Goal: Transaction & Acquisition: Purchase product/service

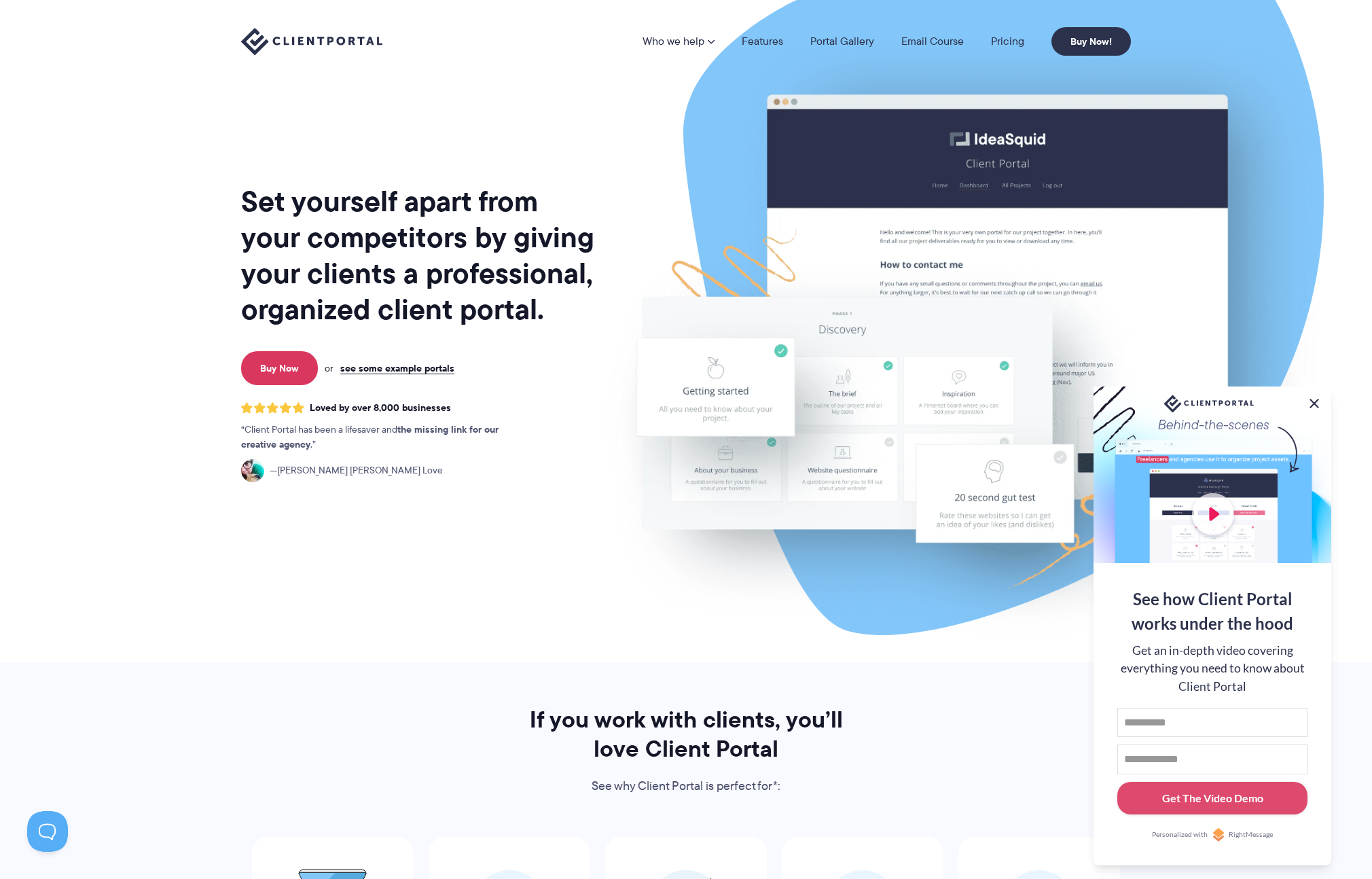
click at [1322, 403] on button at bounding box center [1315, 403] width 16 height 16
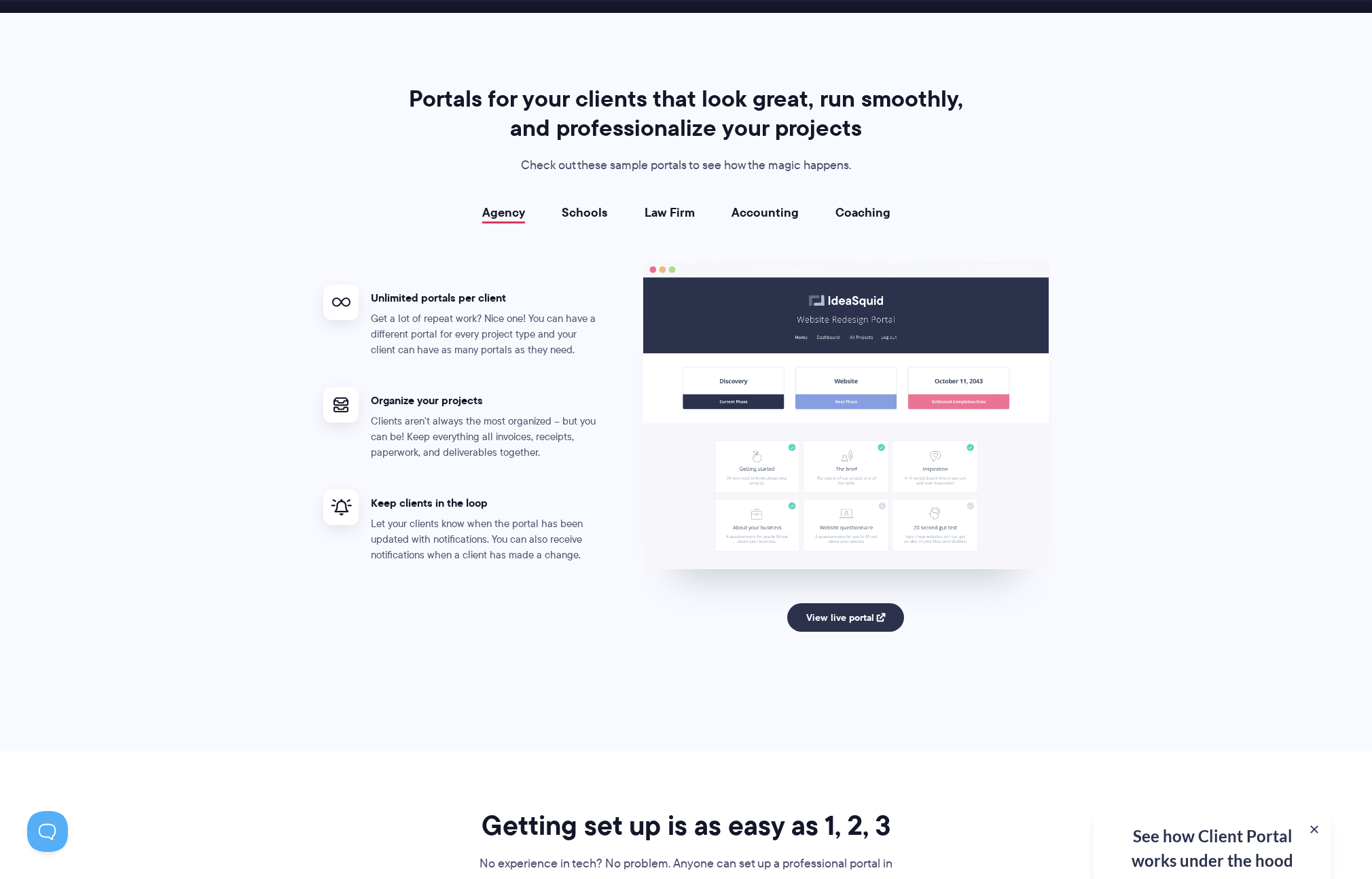
scroll to position [2446, 0]
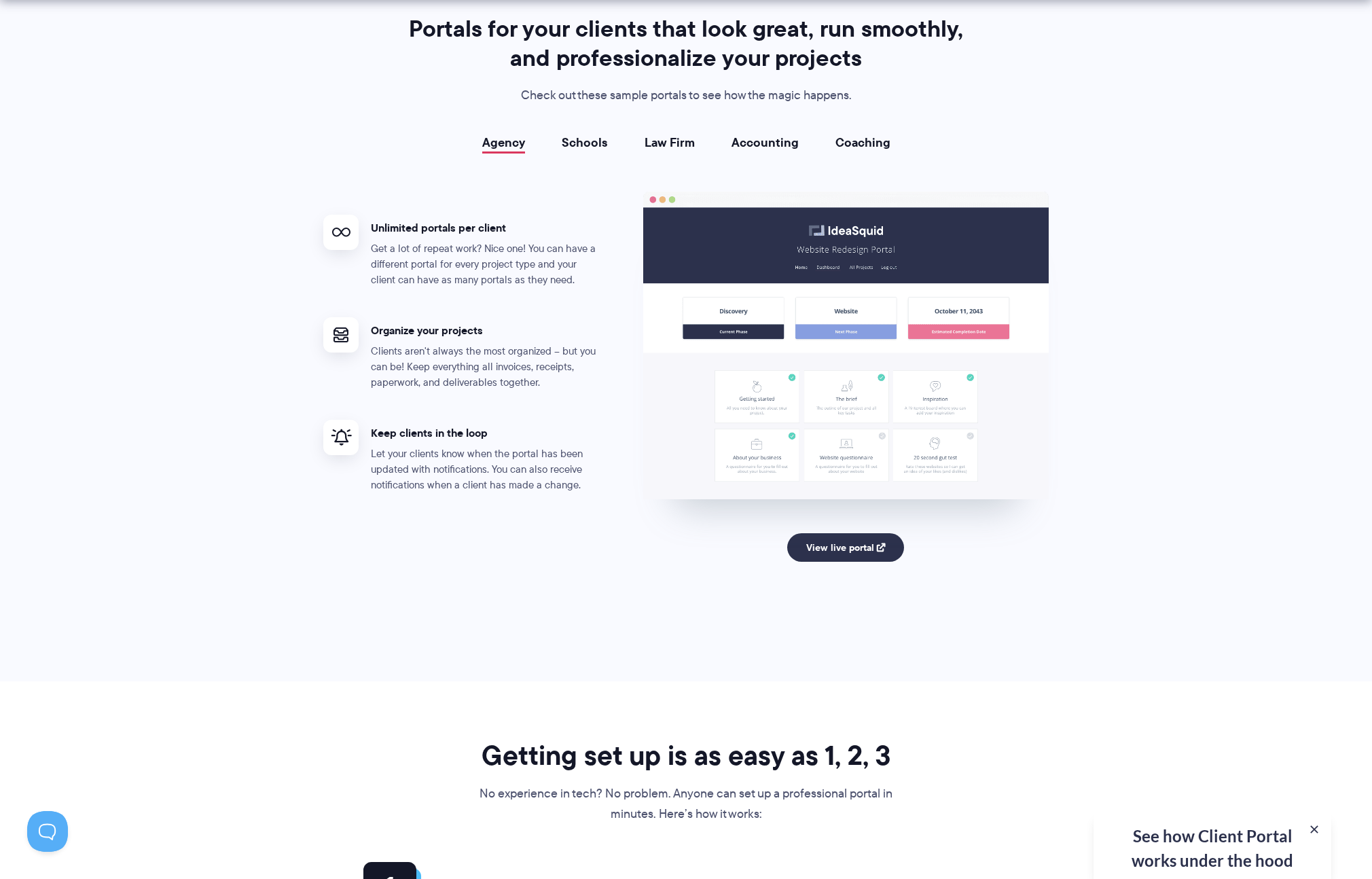
click at [667, 146] on link "Law Firm" at bounding box center [670, 142] width 50 height 14
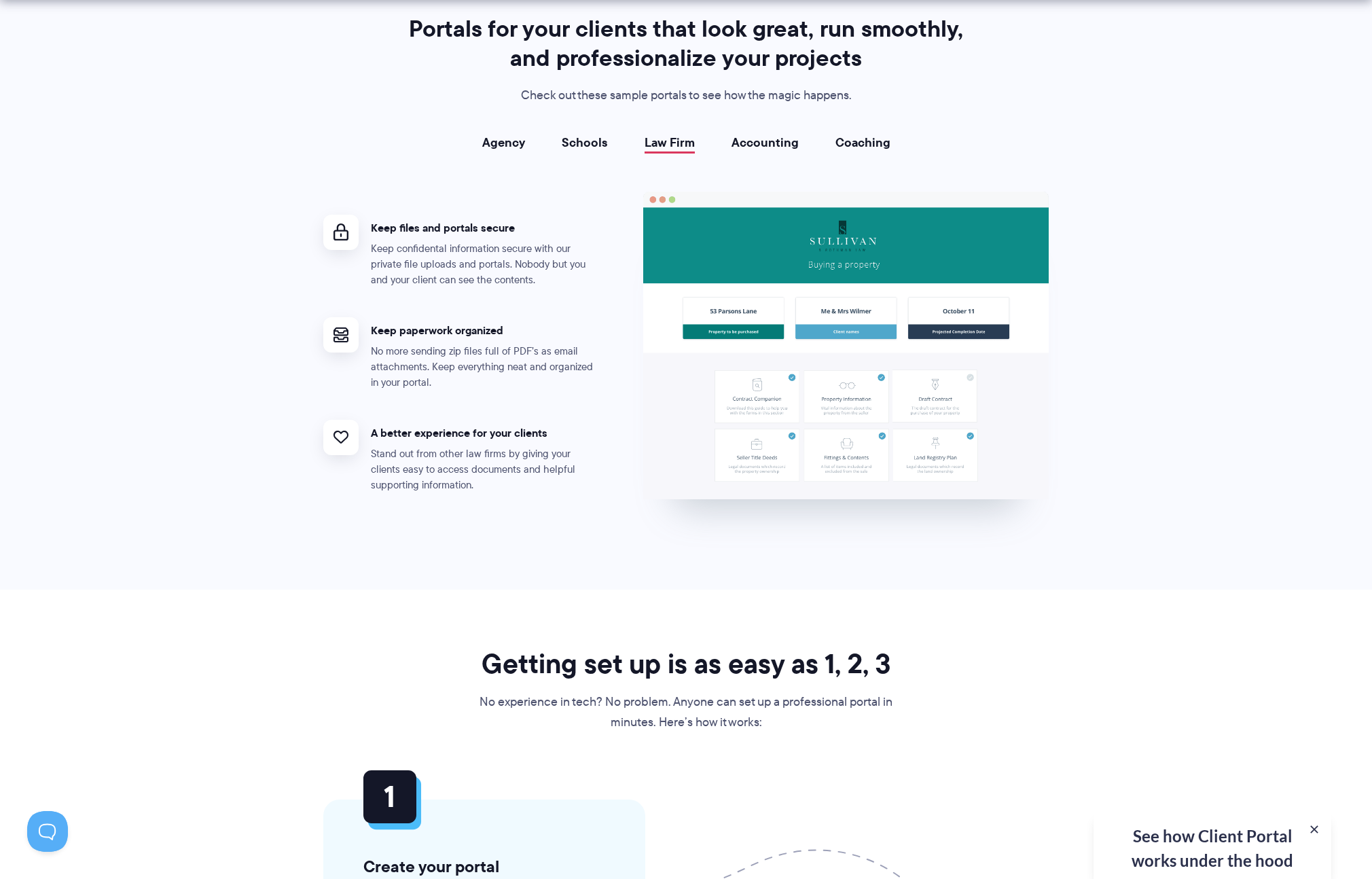
click at [591, 149] on link "Schools" at bounding box center [585, 142] width 46 height 14
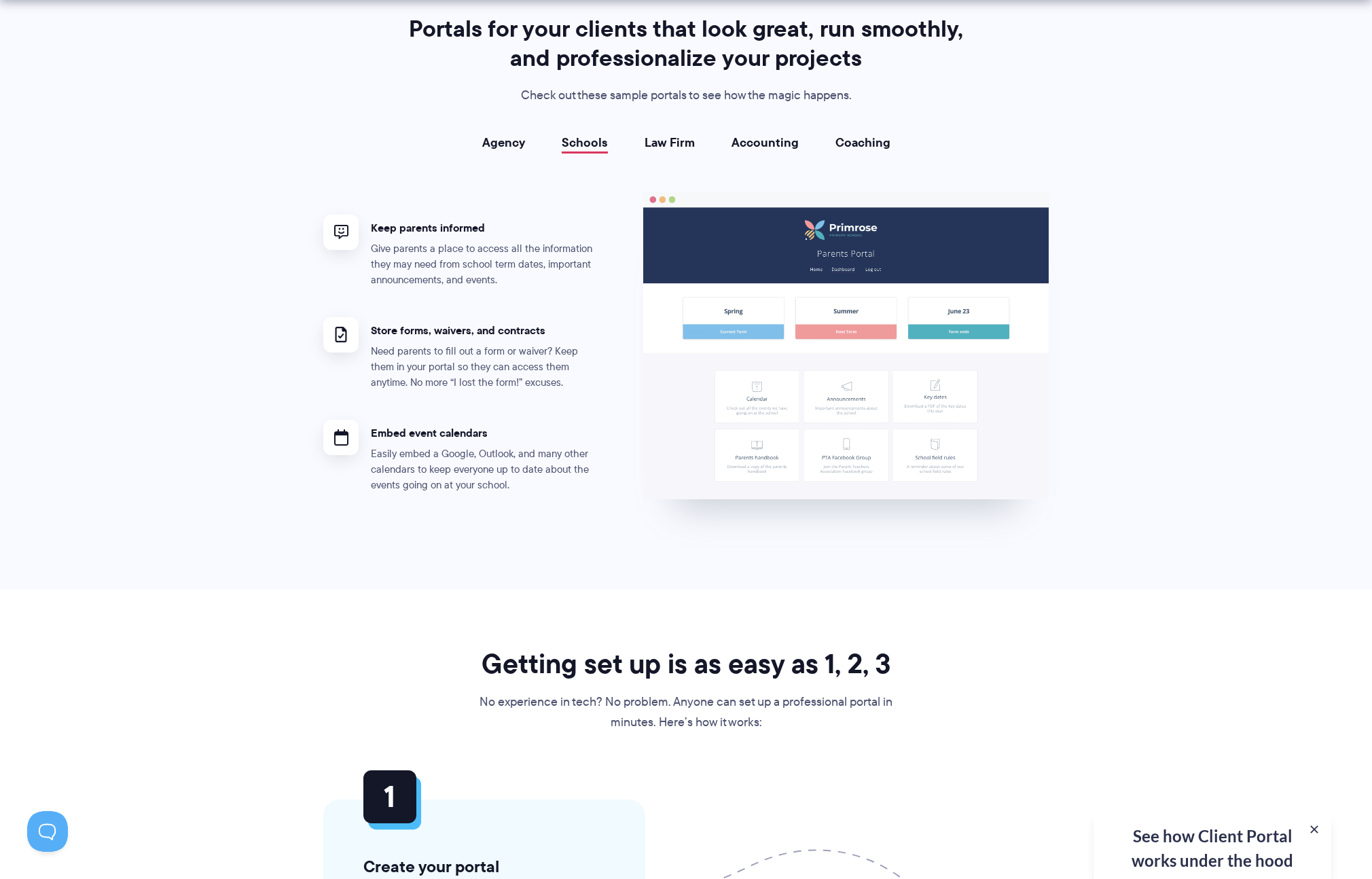
click at [531, 151] on div "Agency Schools Law Firm Accounting Coaching Agency Unlimited portals per client…" at bounding box center [686, 327] width 726 height 383
click at [495, 148] on link "Agency" at bounding box center [503, 142] width 43 height 14
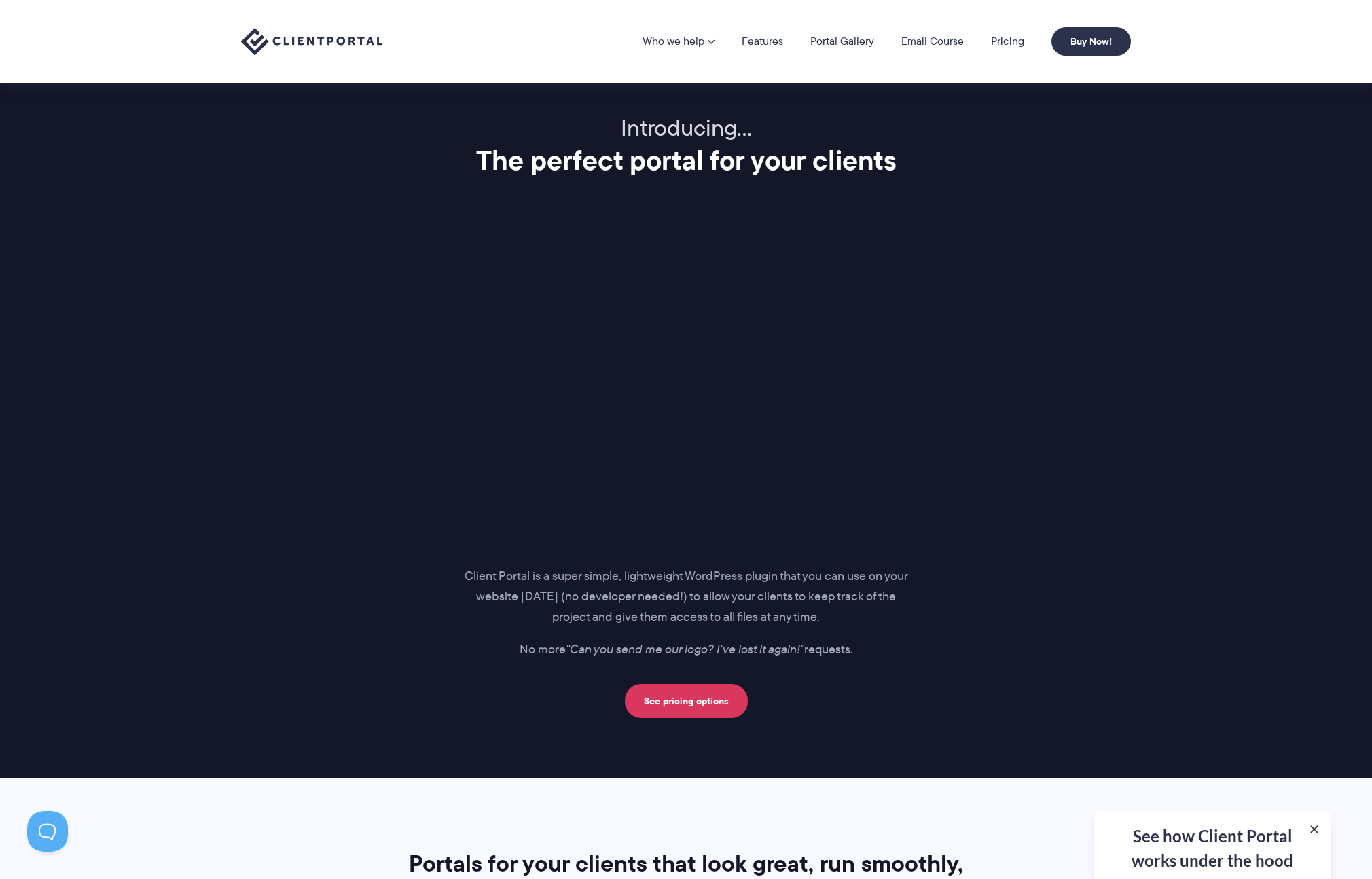
scroll to position [0, 0]
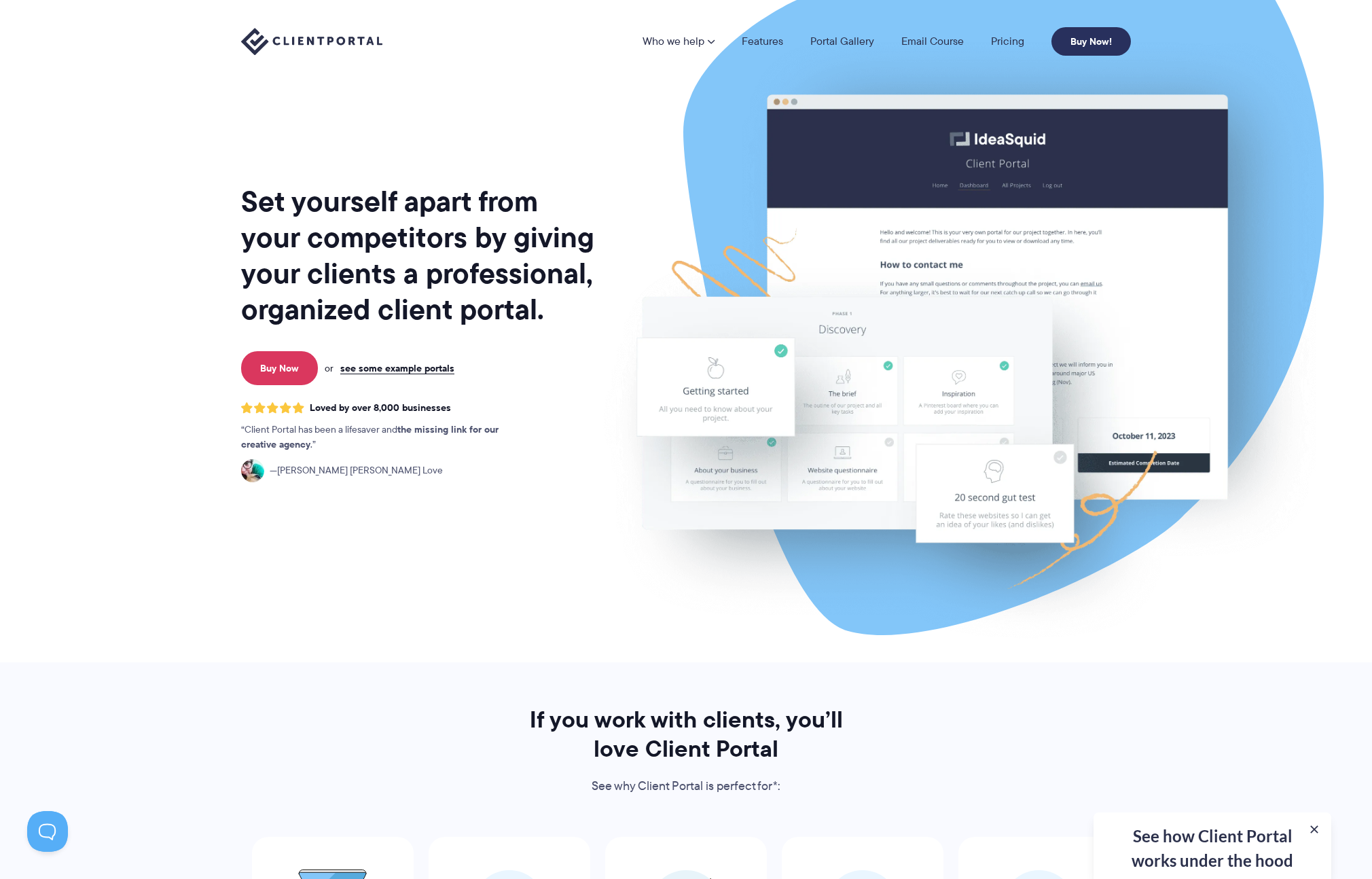
click at [1077, 46] on link "Buy Now!" at bounding box center [1091, 41] width 79 height 28
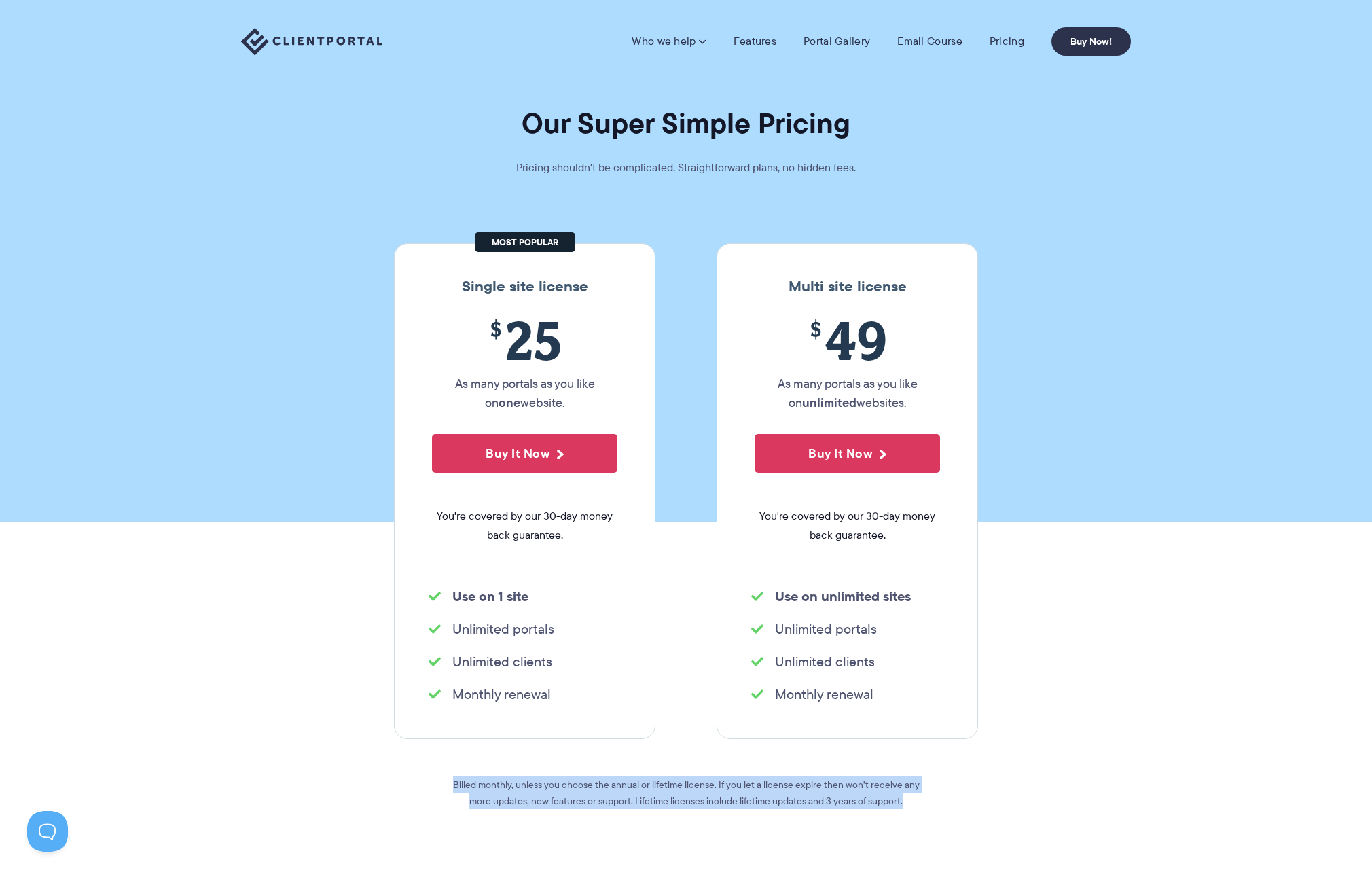
drag, startPoint x: 439, startPoint y: 789, endPoint x: 939, endPoint y: 801, distance: 500.1
click at [939, 801] on div "Single site license $ 25 As many portals as you like on one website. Buy It Now…" at bounding box center [686, 568] width 604 height 650
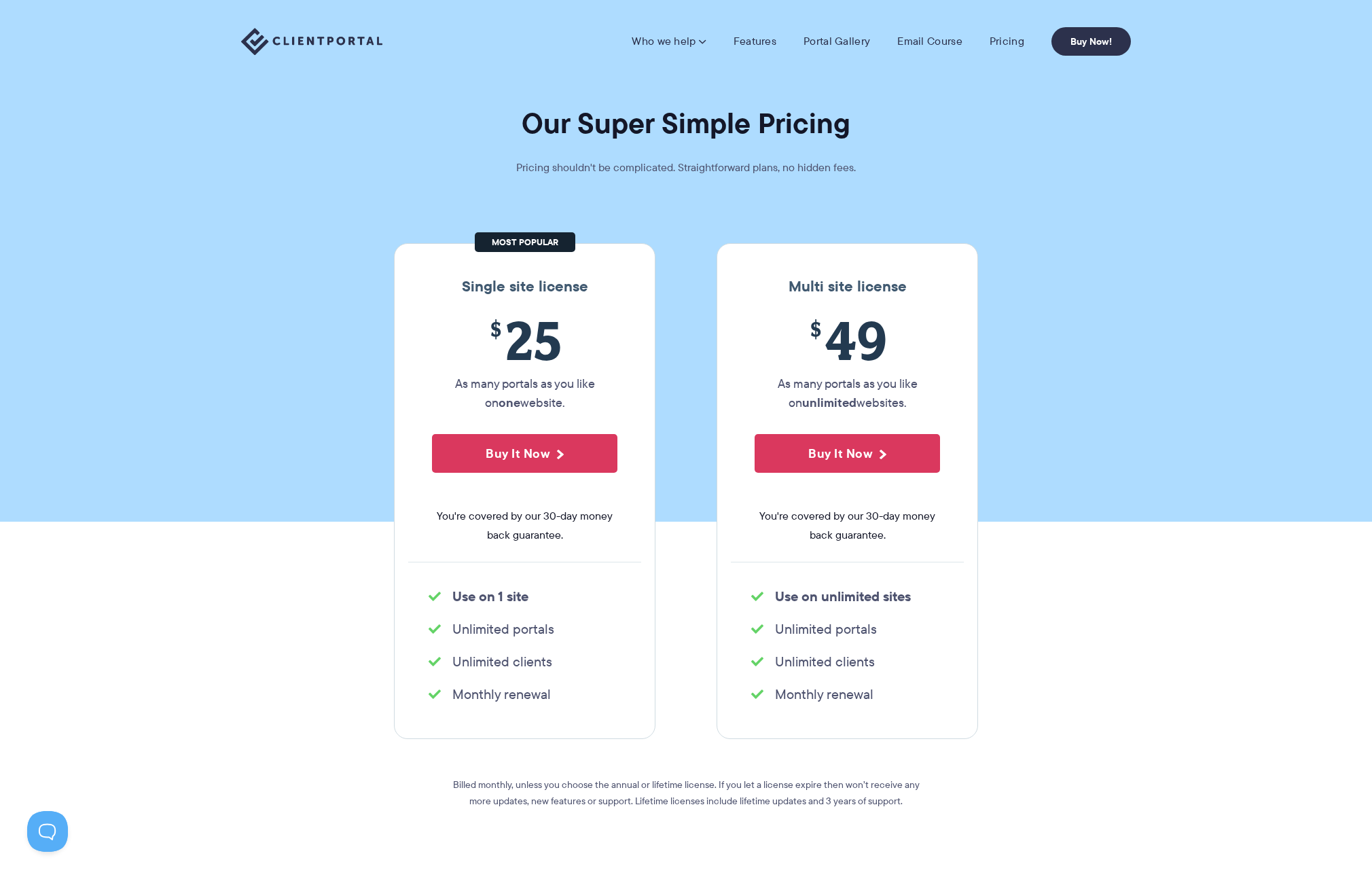
click at [1042, 738] on section "Single site license $ 25 As many portals as you like on one website. Buy It Now…" at bounding box center [686, 548] width 1372 height 691
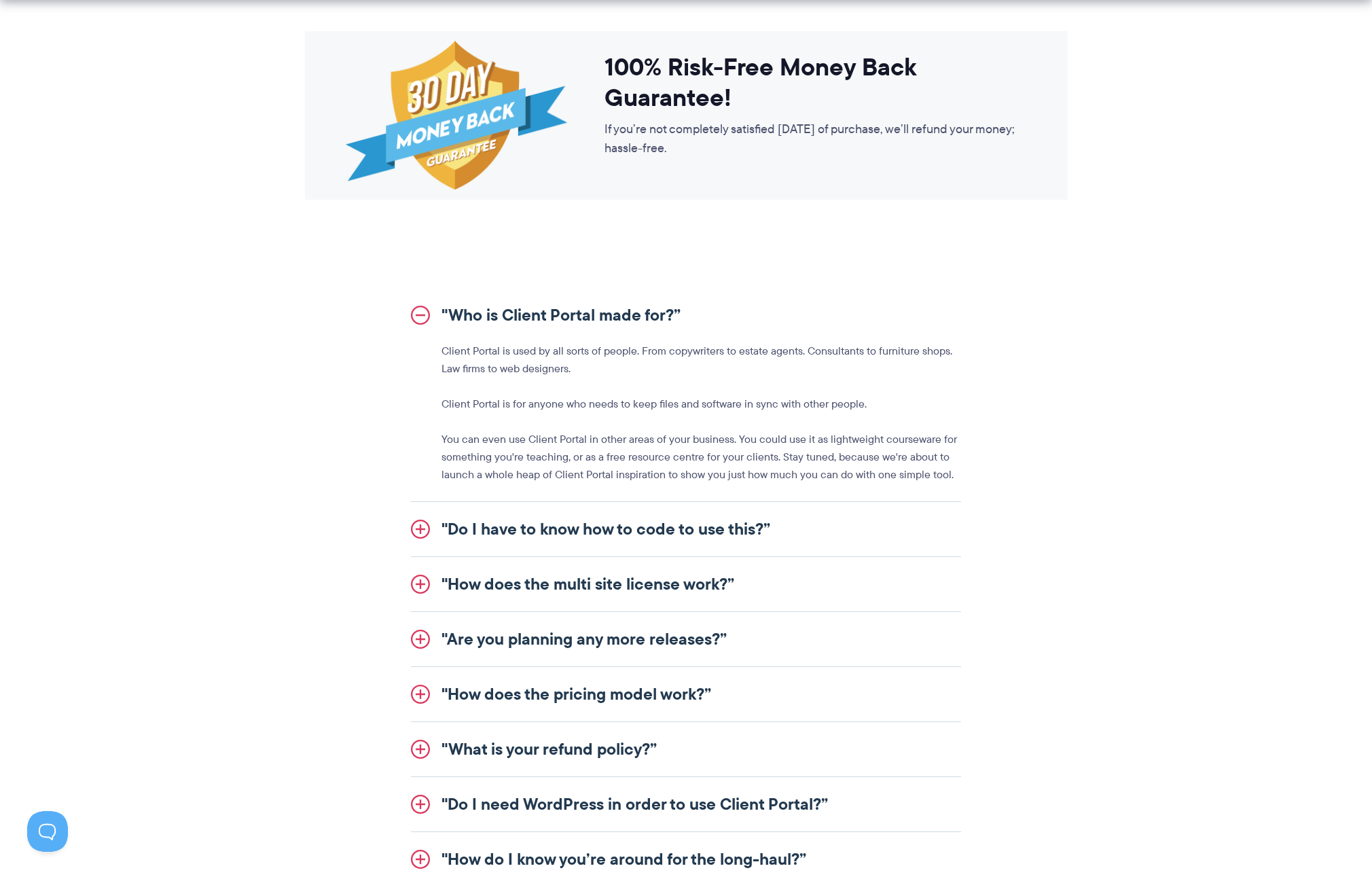
scroll to position [1399, 0]
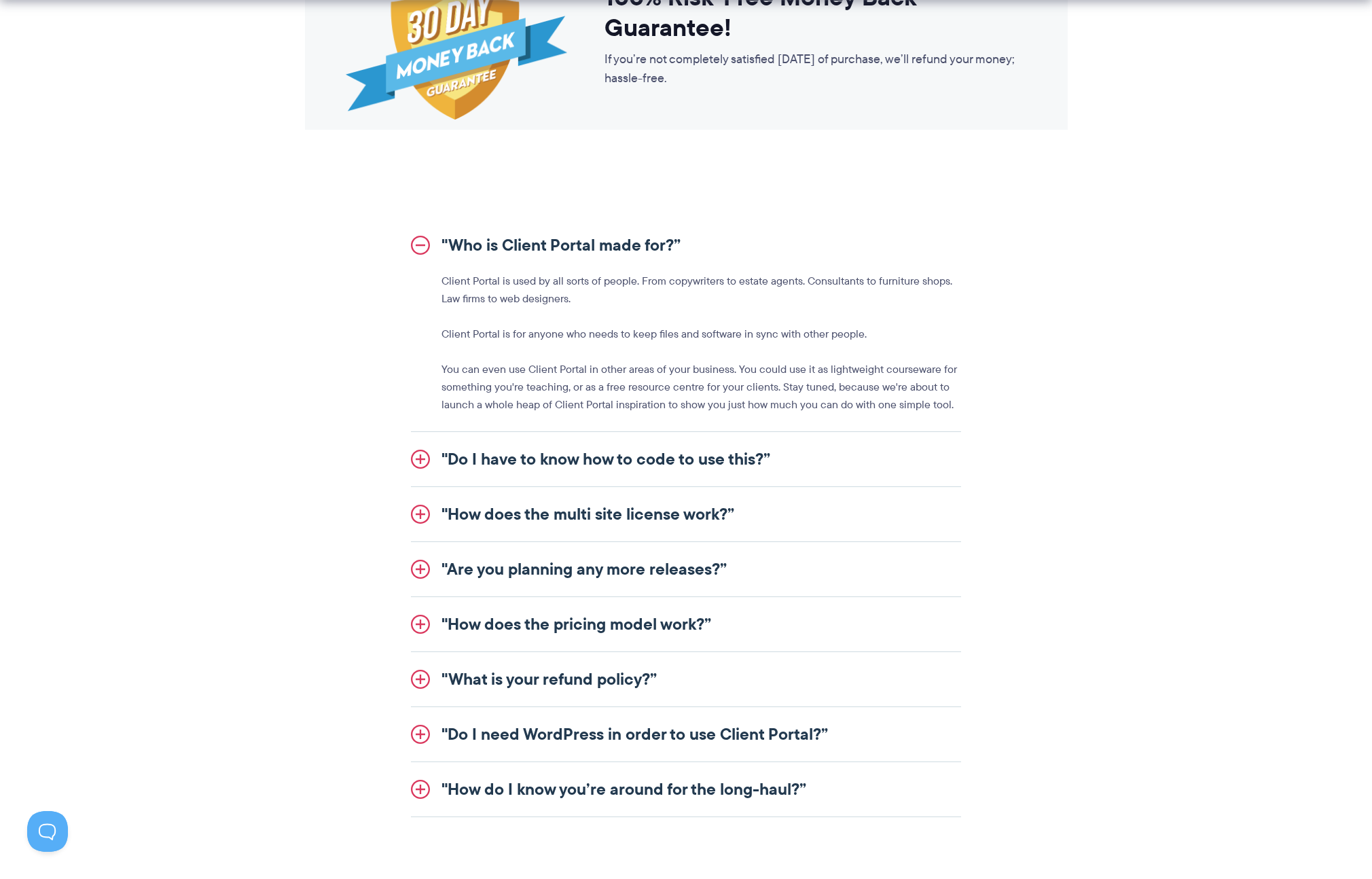
click at [719, 625] on link ""How does the pricing model work?”" at bounding box center [686, 624] width 551 height 54
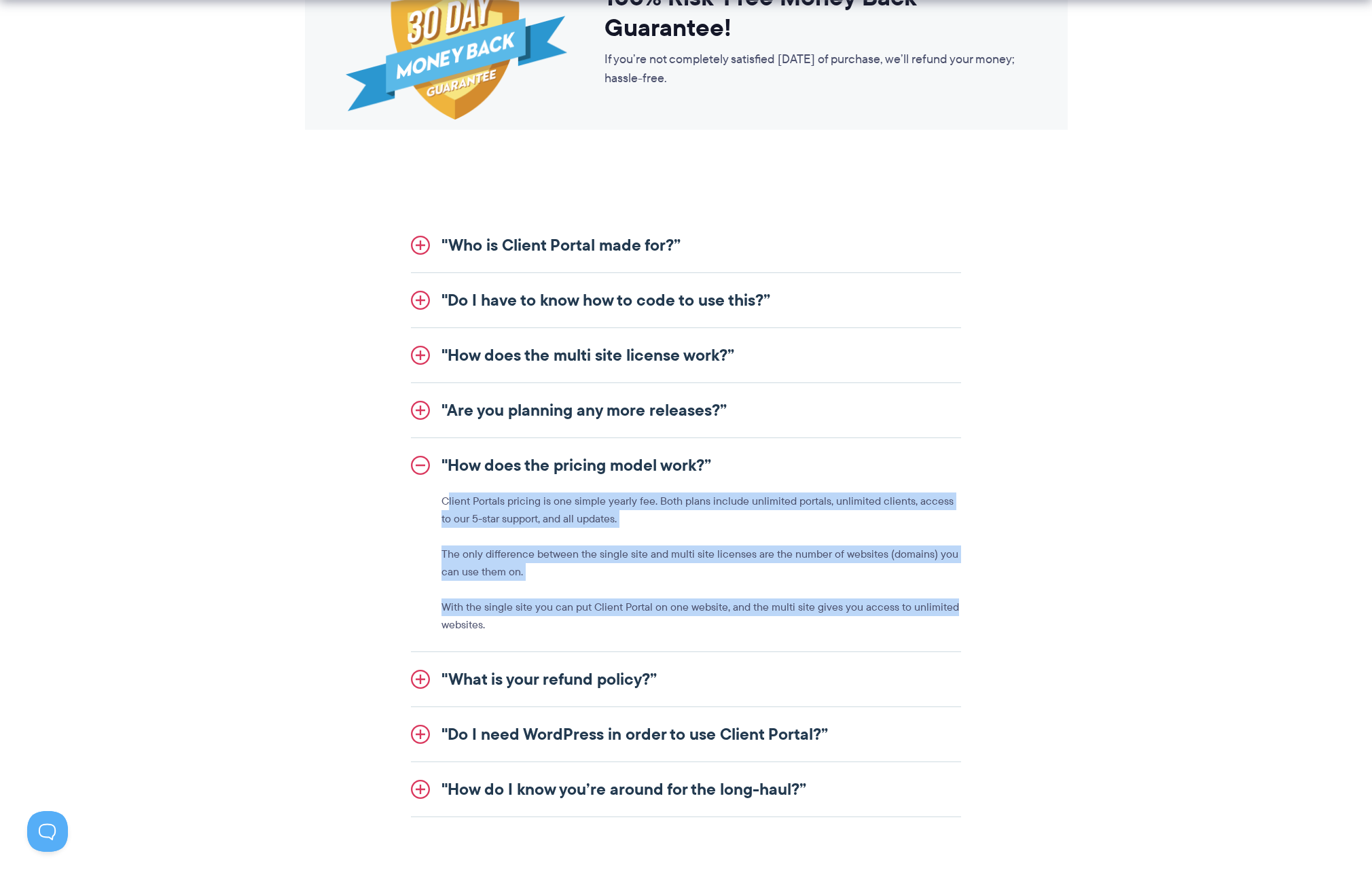
drag, startPoint x: 451, startPoint y: 507, endPoint x: 956, endPoint y: 607, distance: 514.8
click at [956, 607] on div "Client Portals pricing is one simple yearly fee. Both plans include unlimited p…" at bounding box center [686, 563] width 551 height 142
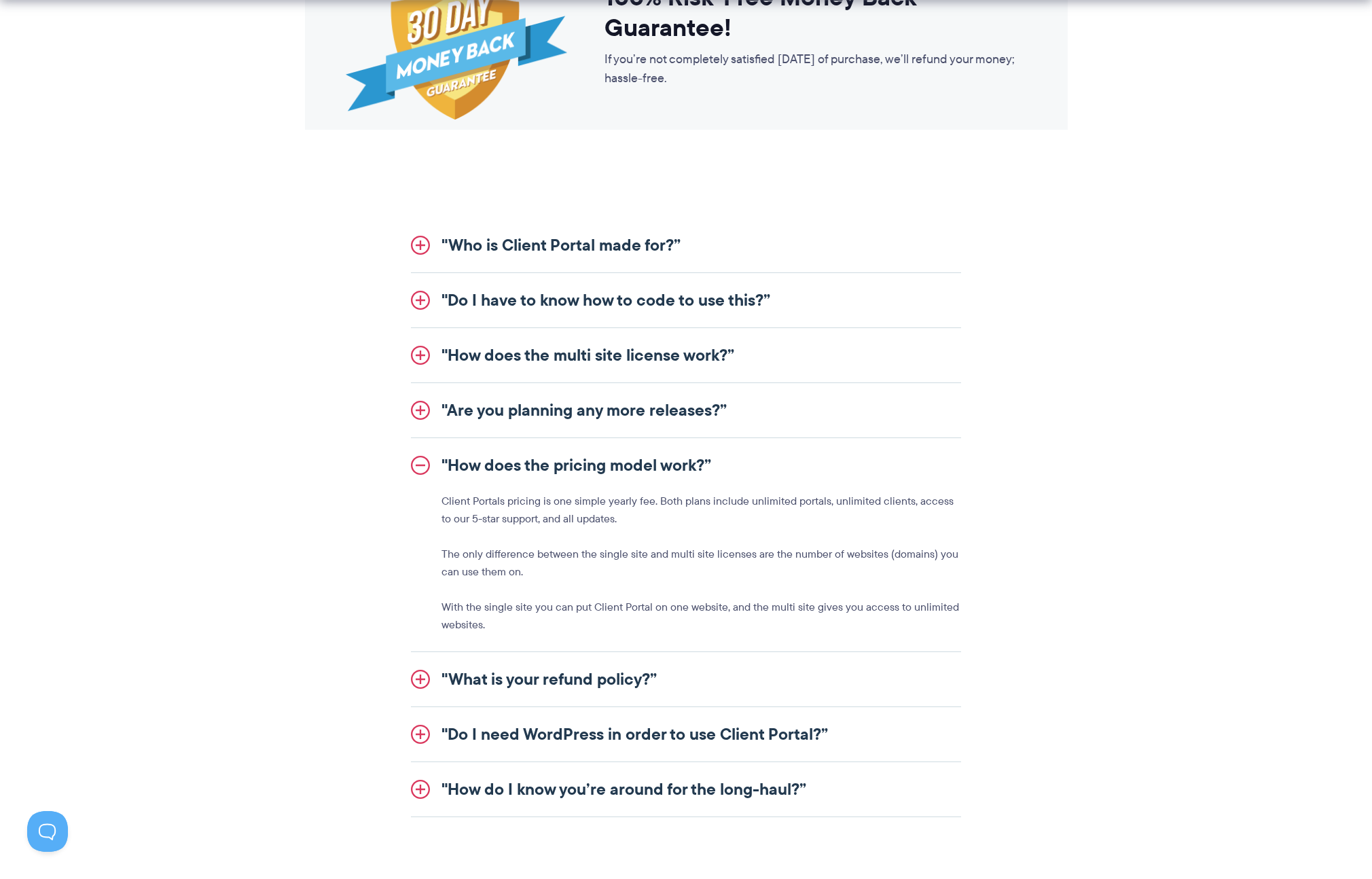
click at [174, 485] on section ""Who is Client Portal made for?” Client Portal is used by all sorts of people. …" at bounding box center [686, 517] width 1372 height 667
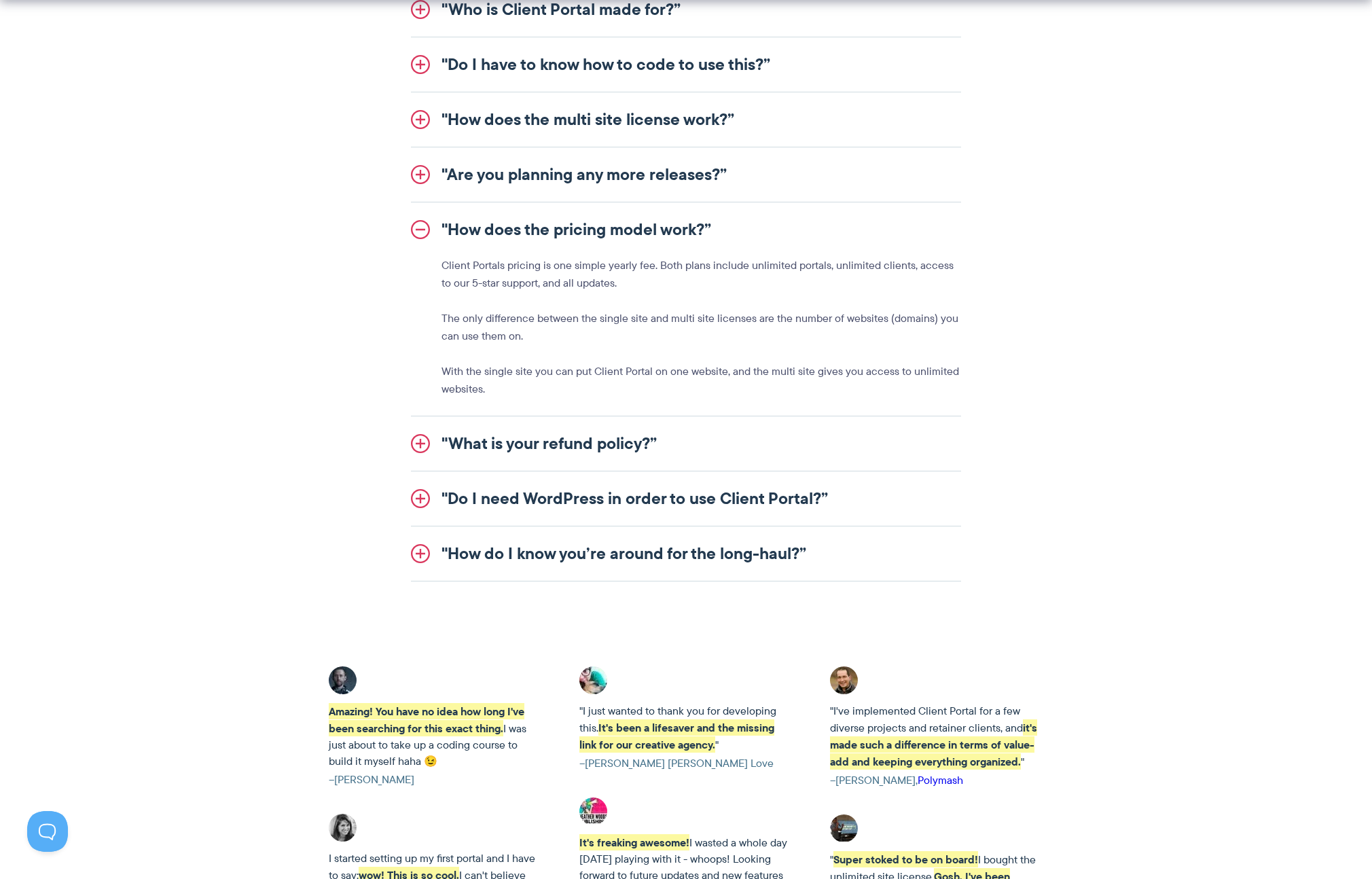
scroll to position [1704, 0]
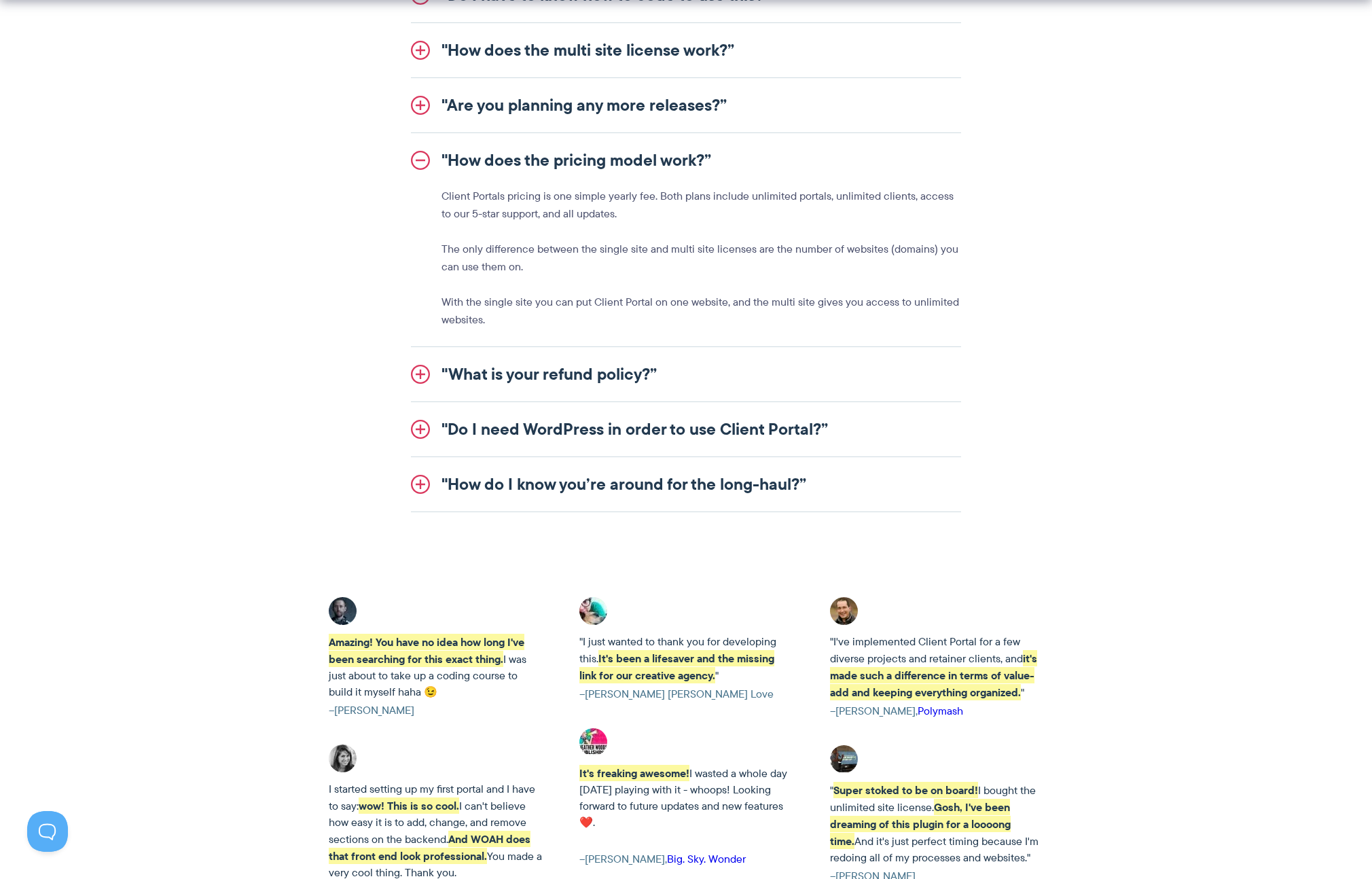
click at [613, 425] on link ""Do I need WordPress in order to use Client Portal?”" at bounding box center [686, 429] width 551 height 54
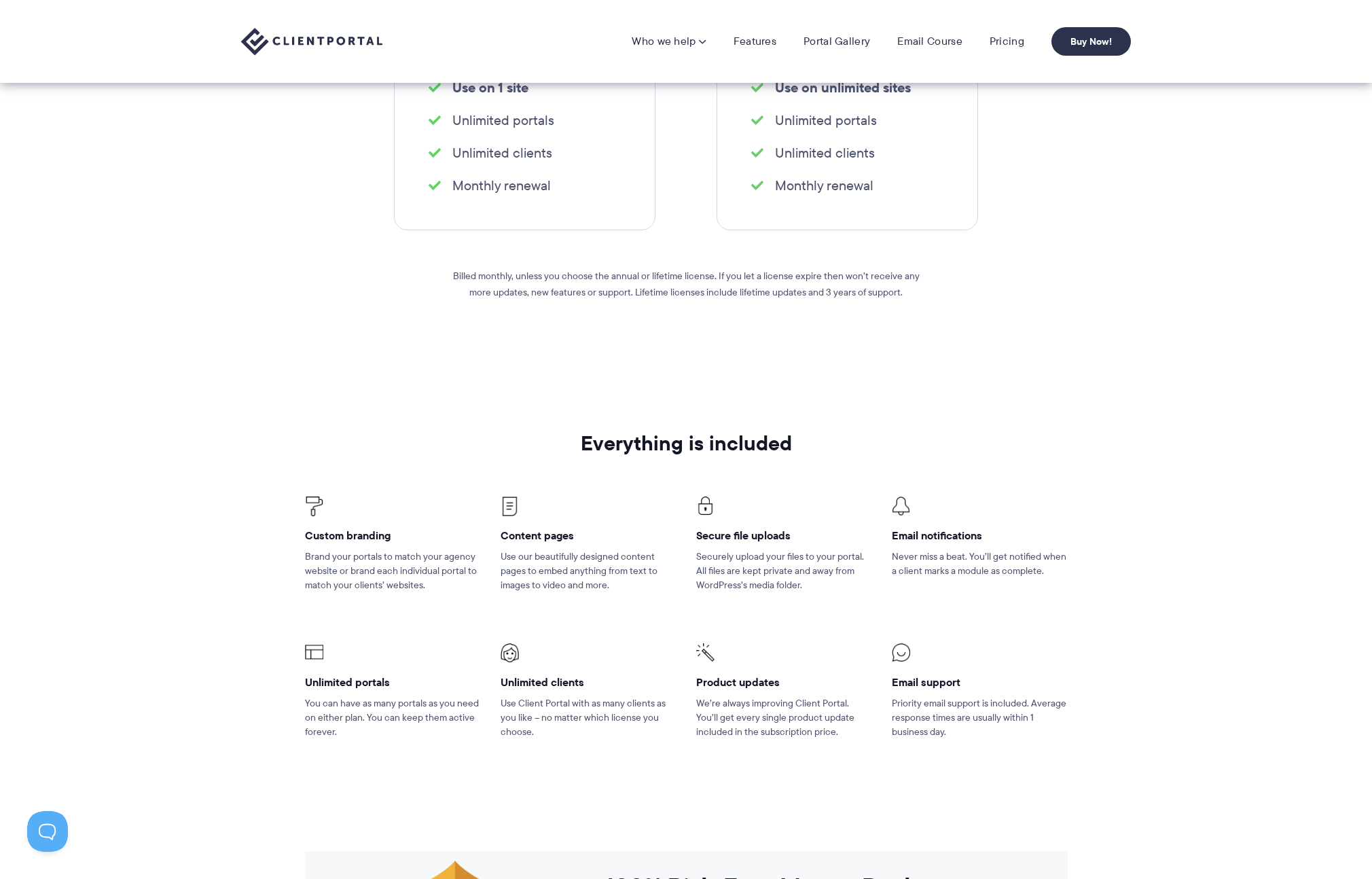
scroll to position [0, 0]
